Goal: Task Accomplishment & Management: Manage account settings

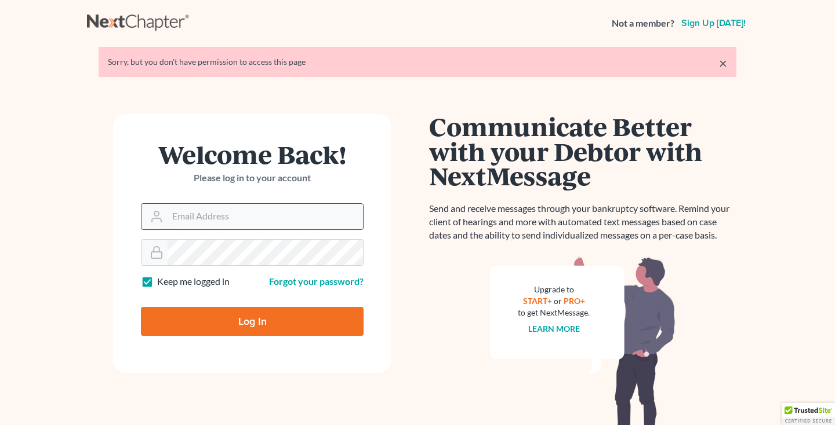
click at [275, 211] on input "Email Address" at bounding box center [265, 217] width 195 height 26
type input "[EMAIL_ADDRESS][DOMAIN_NAME]"
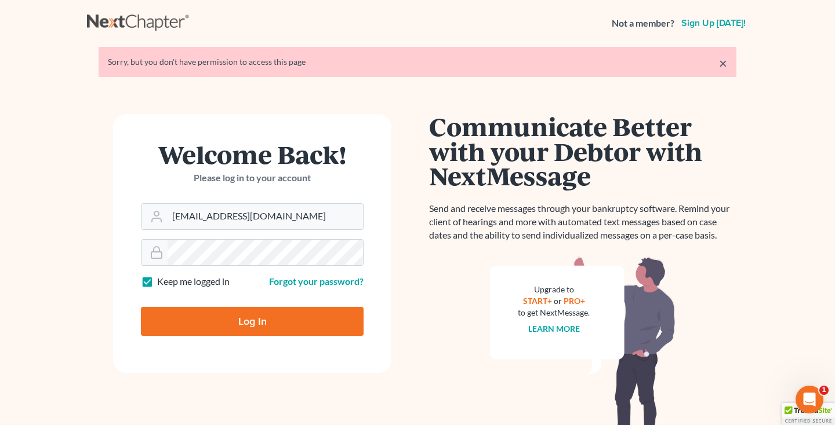
click at [250, 326] on input "Log In" at bounding box center [252, 321] width 223 height 29
type input "Thinking..."
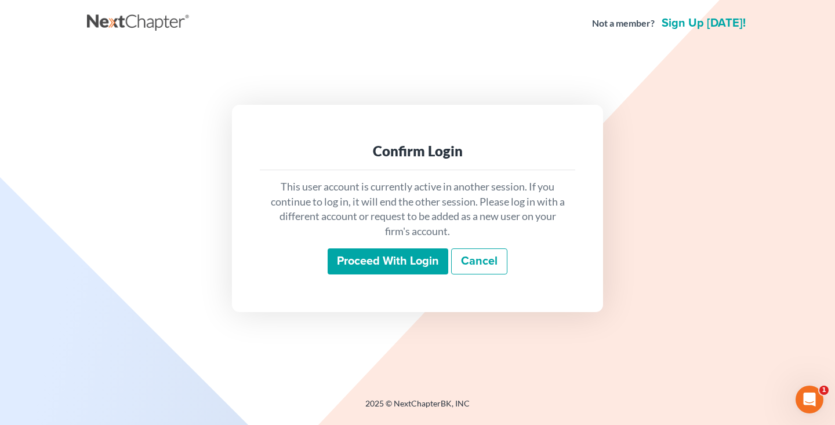
click at [369, 267] on input "Proceed with login" at bounding box center [388, 262] width 121 height 27
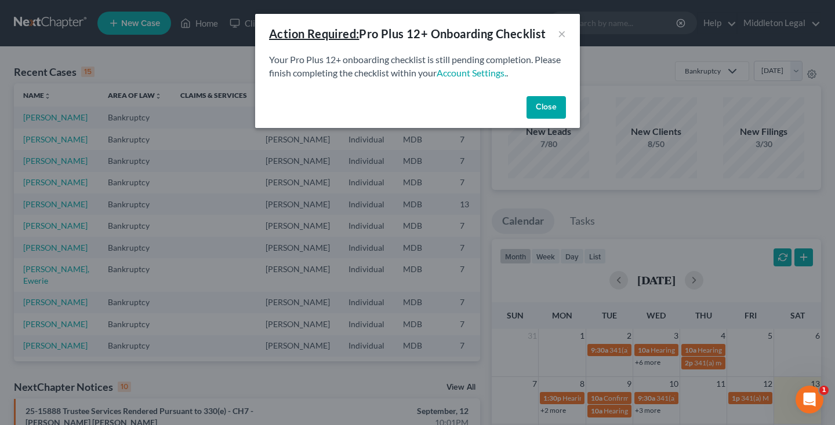
click at [552, 108] on button "Close" at bounding box center [545, 107] width 39 height 23
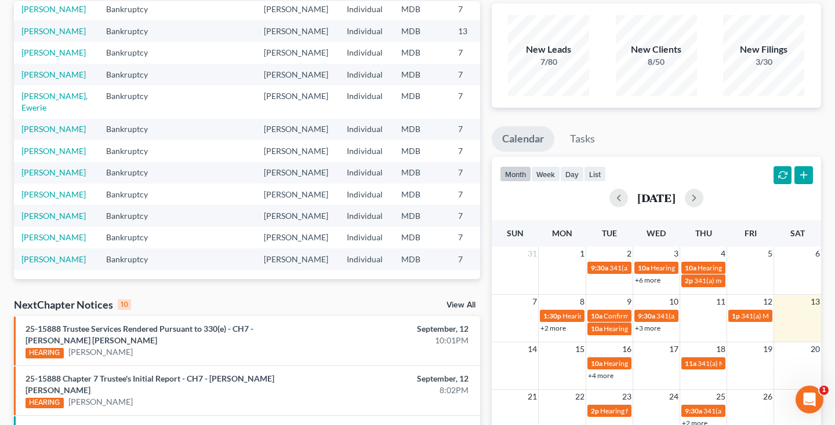
scroll to position [18, 0]
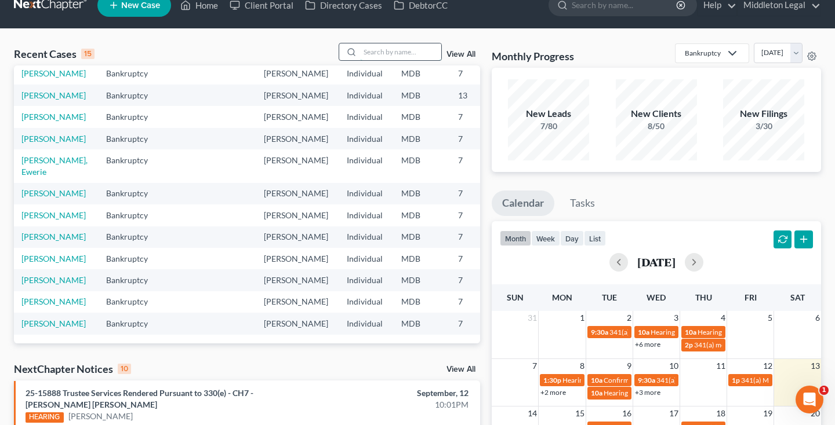
click at [406, 53] on input "search" at bounding box center [400, 51] width 81 height 17
type input "tamar"
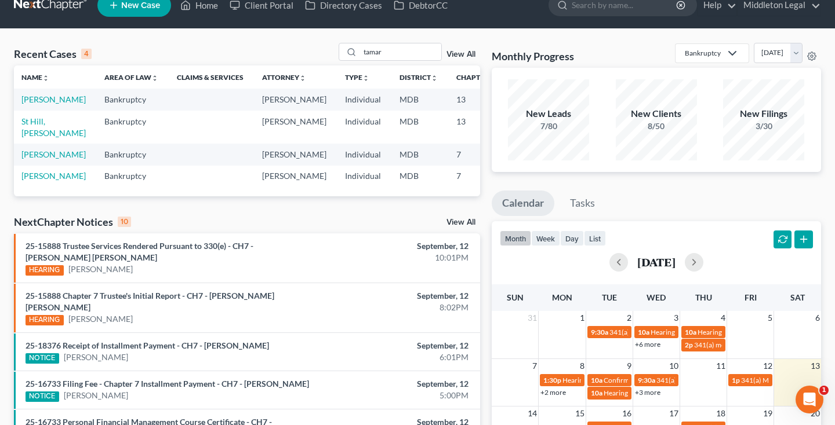
click at [463, 54] on link "View All" at bounding box center [460, 54] width 29 height 8
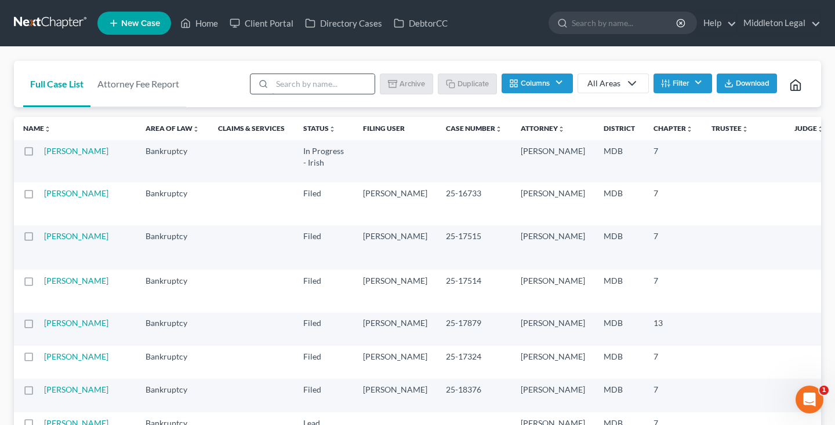
click at [325, 88] on input "search" at bounding box center [323, 84] width 103 height 20
type input "[PERSON_NAME]"
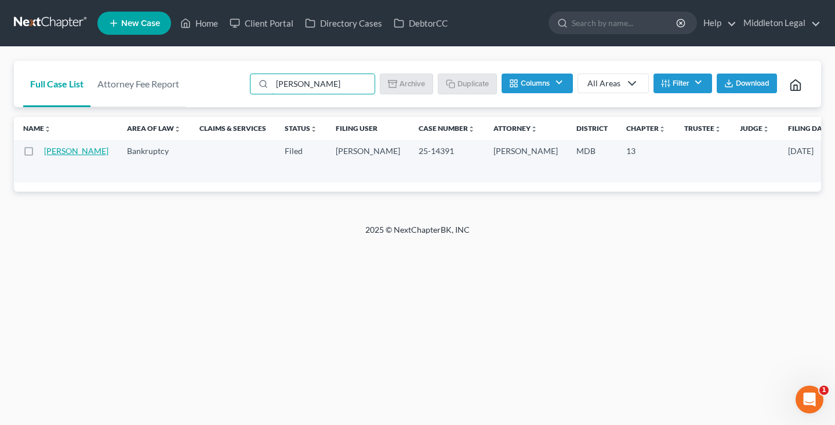
click at [56, 156] on link "[PERSON_NAME]" at bounding box center [76, 151] width 64 height 10
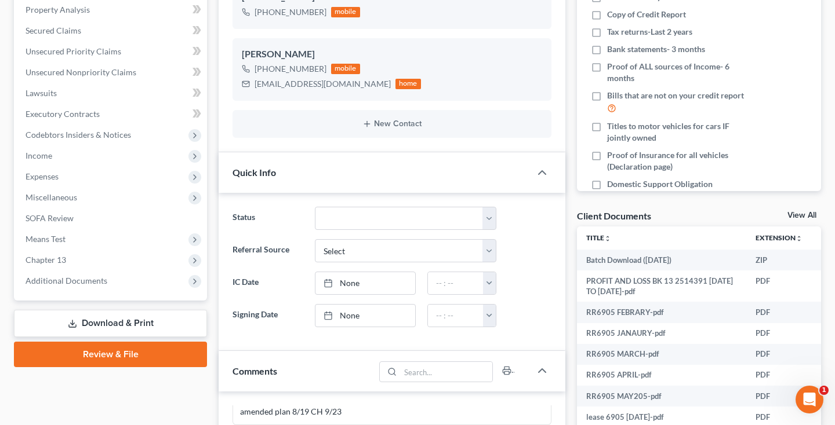
scroll to position [234, 0]
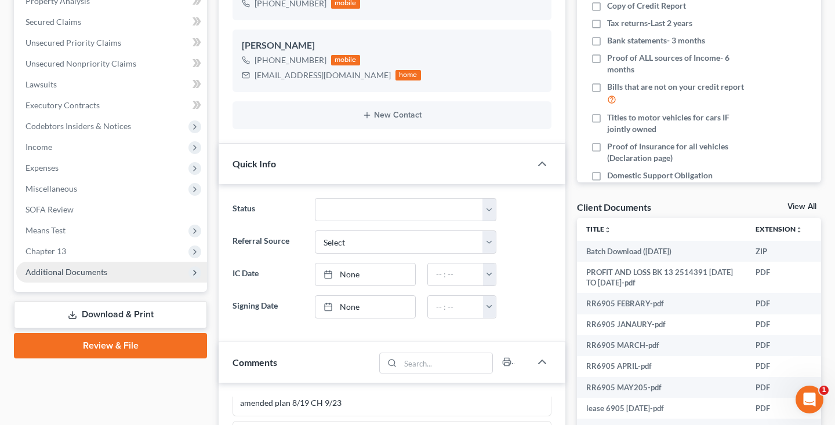
click at [69, 277] on span "Additional Documents" at bounding box center [67, 272] width 82 height 10
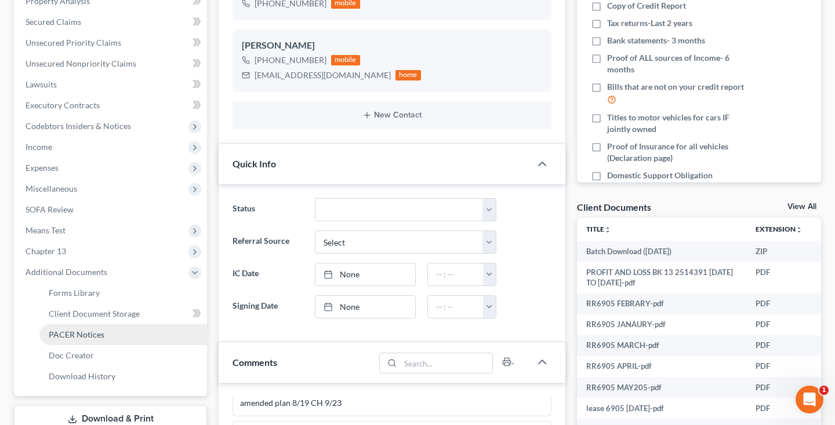
click at [74, 330] on span "PACER Notices" at bounding box center [77, 335] width 56 height 10
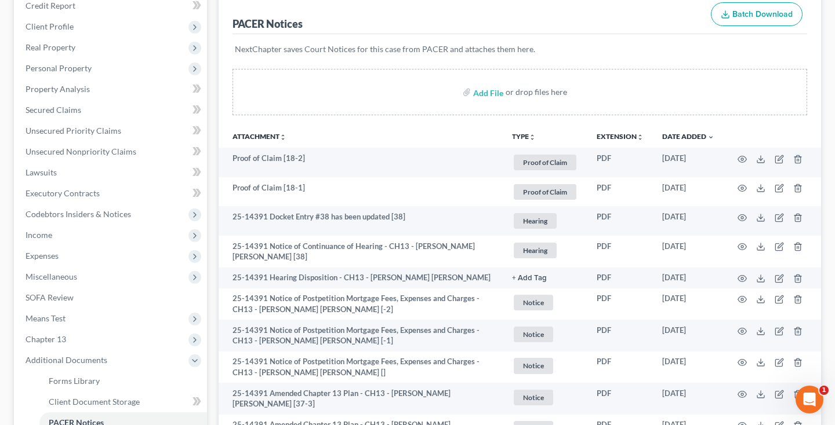
scroll to position [156, 0]
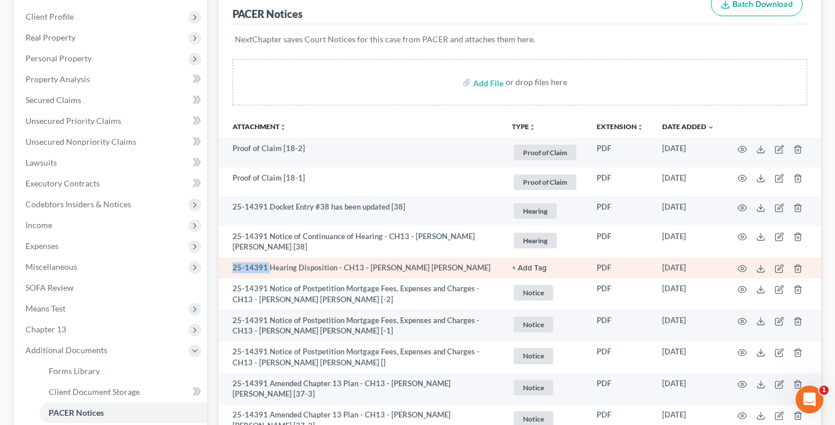
drag, startPoint x: 234, startPoint y: 268, endPoint x: 267, endPoint y: 265, distance: 32.6
click at [267, 265] on td "25-14391 Hearing Disposition - CH13 - [PERSON_NAME] [PERSON_NAME]" at bounding box center [361, 268] width 284 height 21
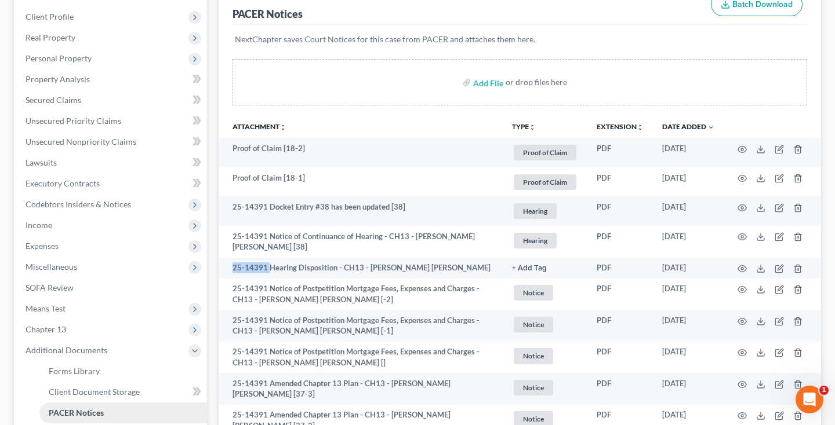
scroll to position [364, 0]
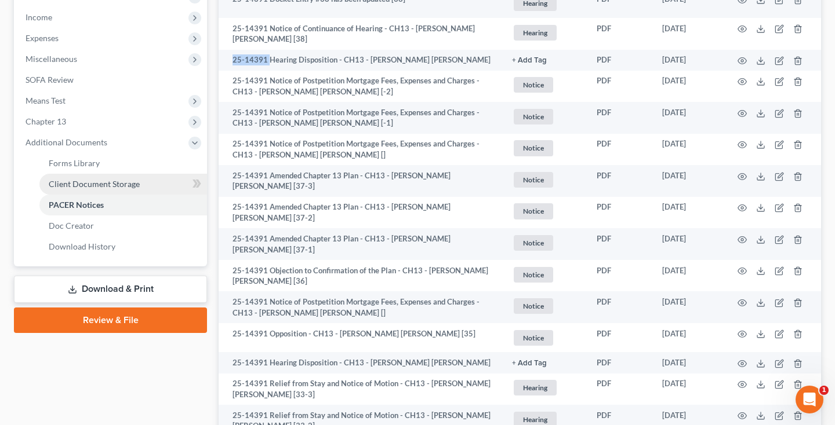
click at [125, 187] on span "Client Document Storage" at bounding box center [94, 184] width 91 height 10
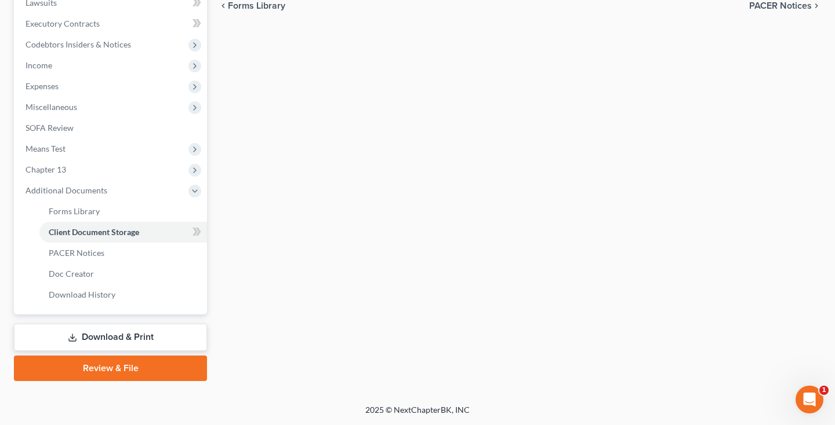
select select "14"
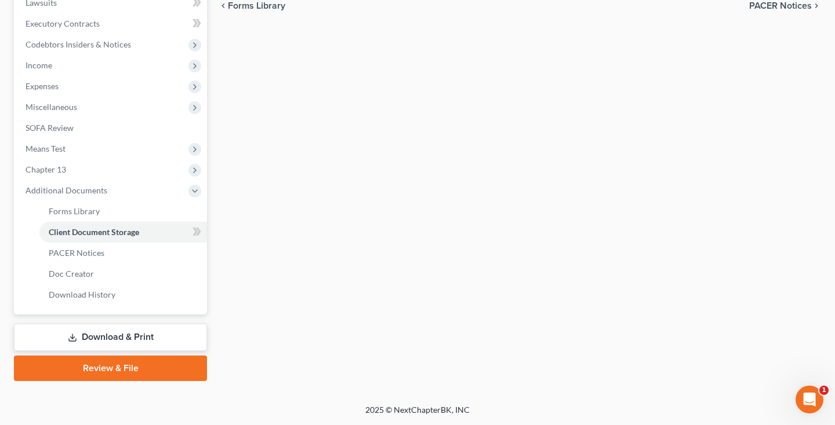
select select "14"
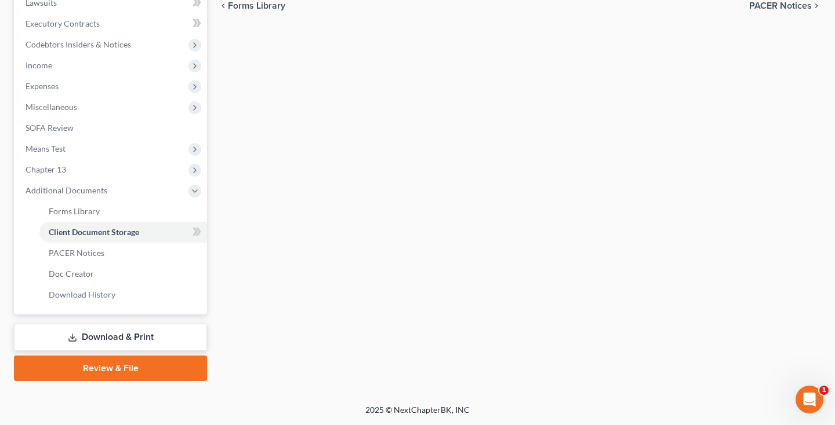
select select "14"
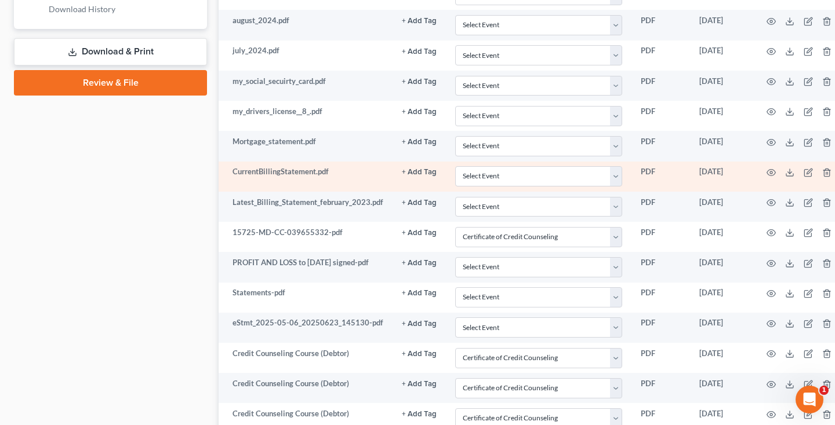
scroll to position [1208, 0]
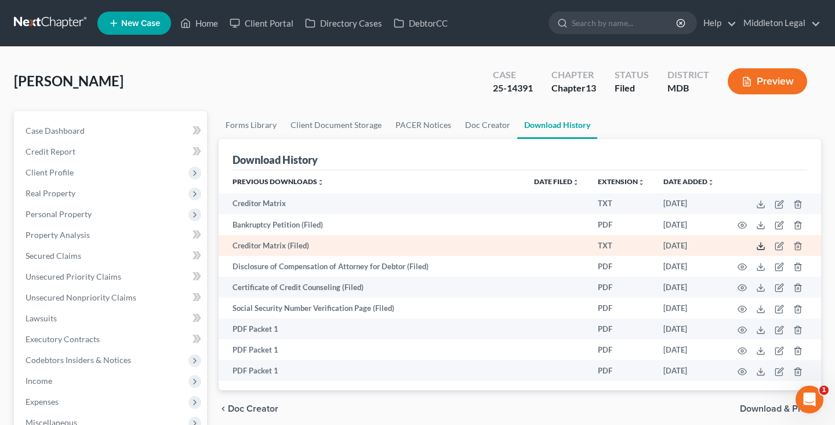
click at [761, 242] on icon at bounding box center [760, 246] width 9 height 9
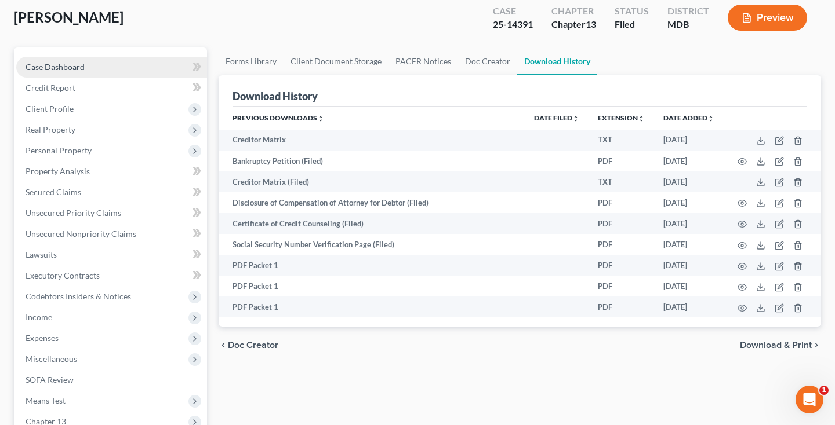
click at [81, 71] on span "Case Dashboard" at bounding box center [55, 67] width 59 height 10
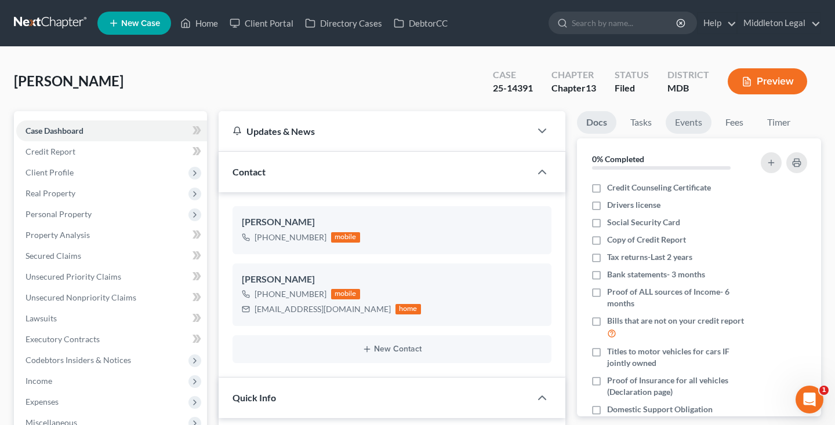
click at [697, 126] on link "Events" at bounding box center [688, 122] width 46 height 23
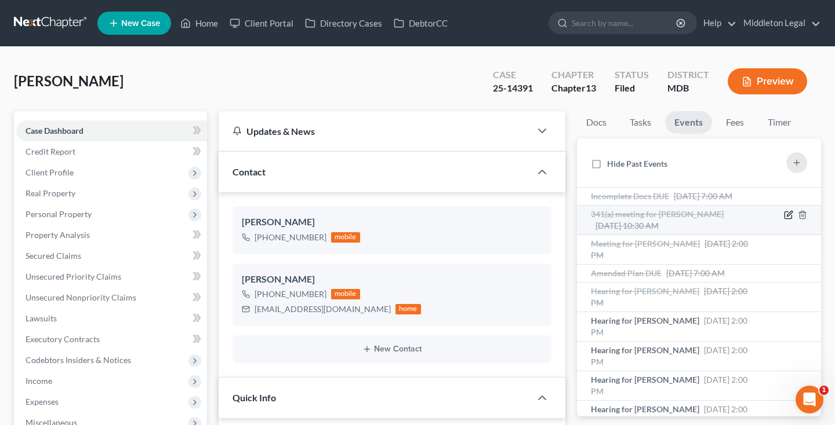
click at [784, 220] on icon "button" at bounding box center [788, 214] width 9 height 9
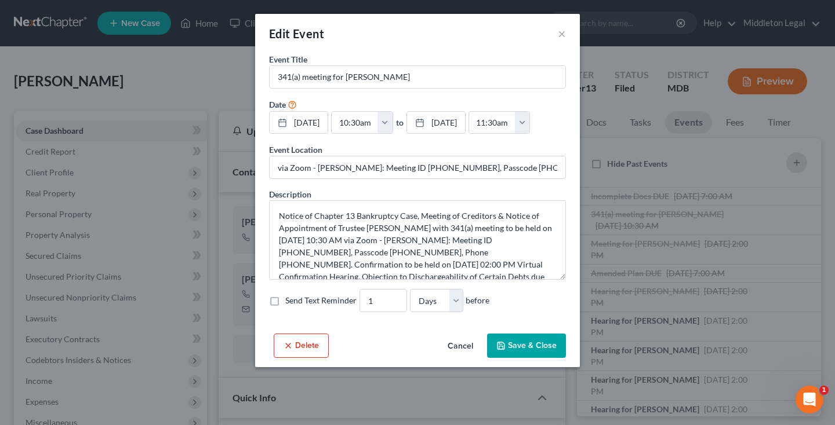
click at [463, 344] on button "Cancel" at bounding box center [460, 346] width 44 height 23
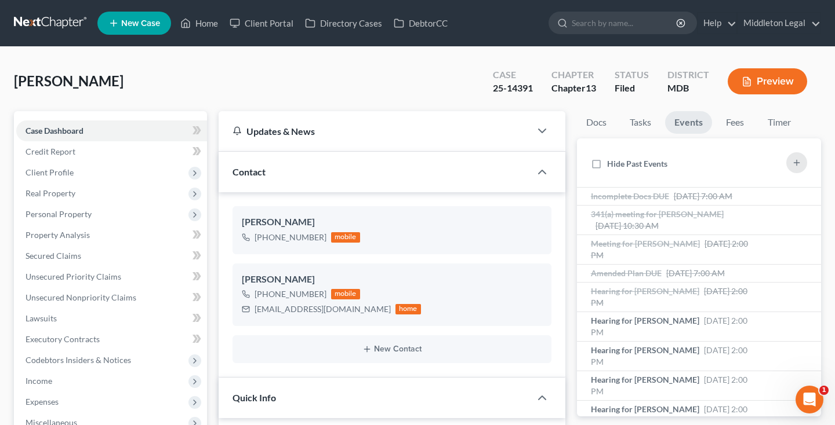
click at [56, 23] on link at bounding box center [51, 23] width 74 height 21
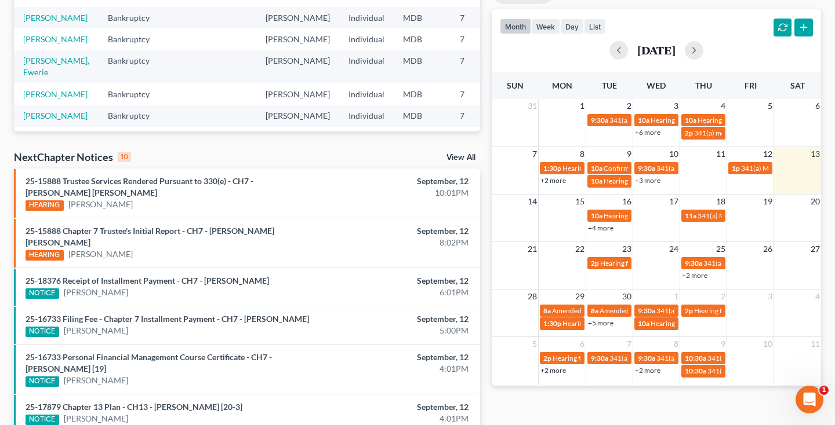
scroll to position [231, 0]
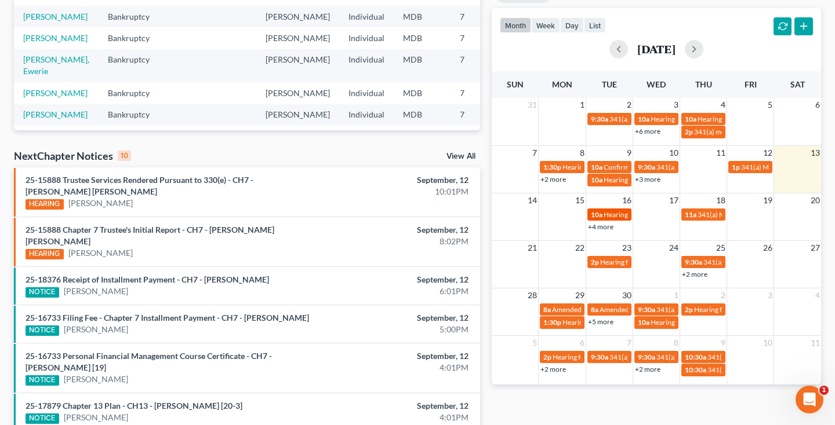
click at [599, 210] on span "10a" at bounding box center [597, 214] width 12 height 9
select select "Days"
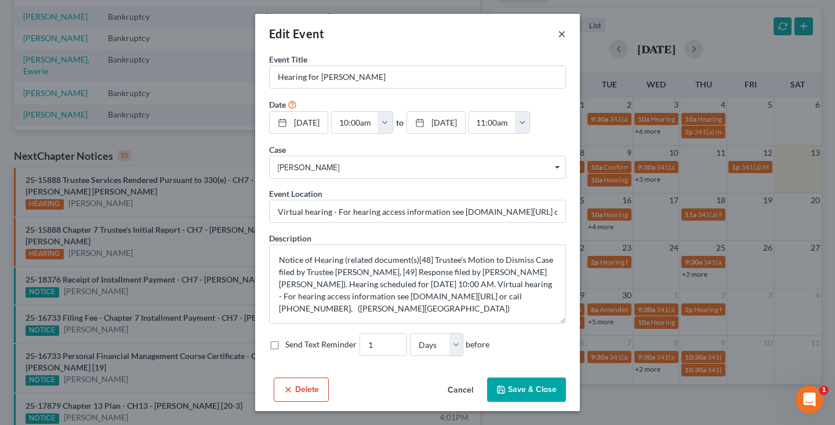
click at [561, 36] on button "×" at bounding box center [562, 34] width 8 height 14
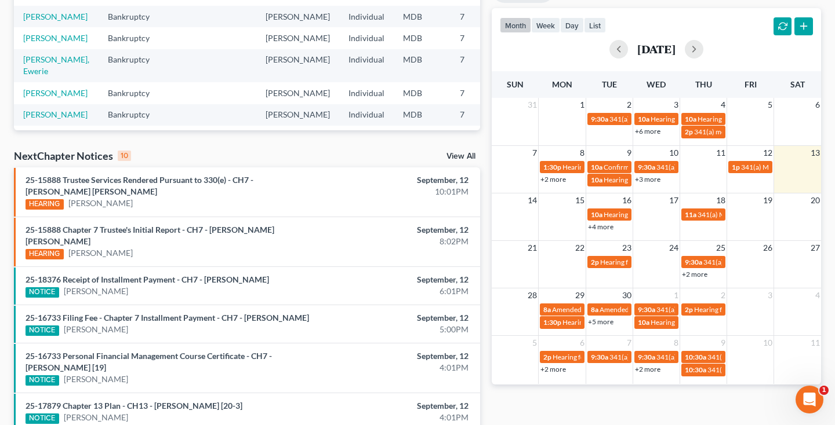
click at [602, 227] on link "+4 more" at bounding box center [601, 227] width 26 height 9
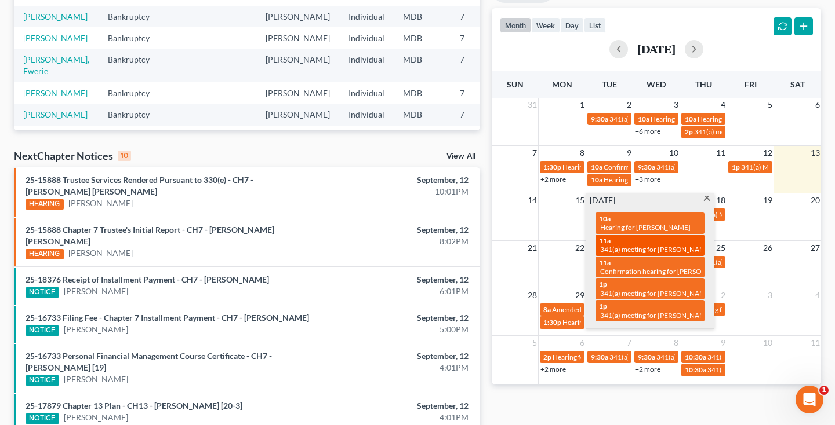
click at [645, 247] on span "341(a) meeting for [PERSON_NAME]" at bounding box center [656, 249] width 112 height 9
select select "Days"
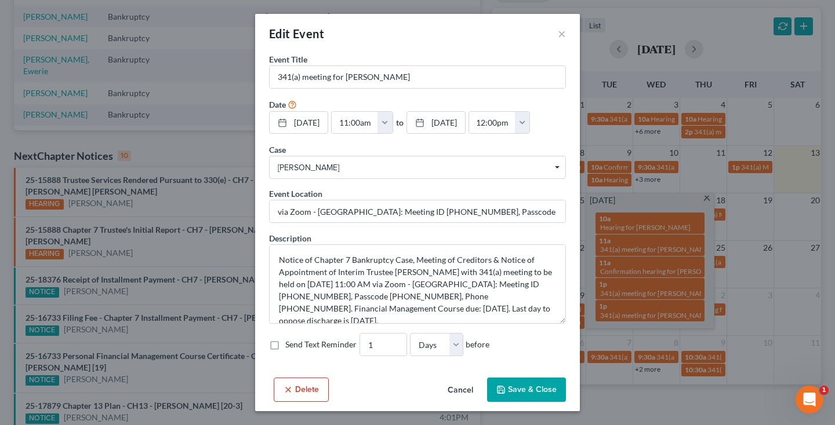
click at [458, 390] on button "Cancel" at bounding box center [460, 390] width 44 height 23
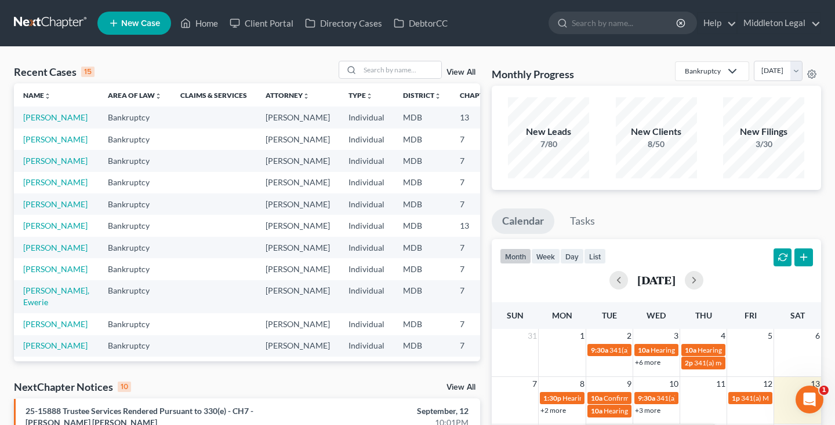
scroll to position [0, 0]
click at [388, 72] on input "search" at bounding box center [400, 69] width 81 height 17
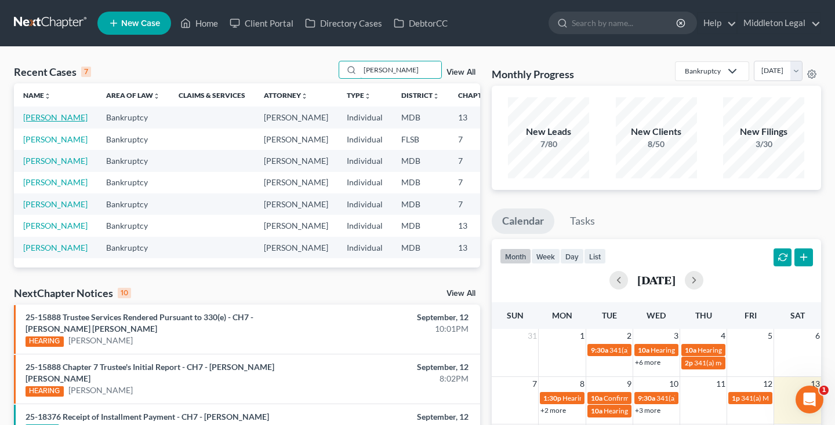
type input "donna"
click at [35, 122] on link "[PERSON_NAME]" at bounding box center [55, 117] width 64 height 10
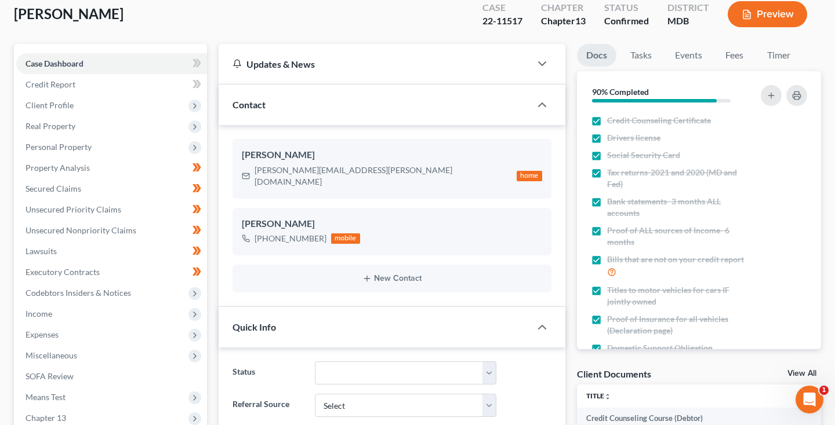
scroll to position [21, 0]
